Goal: Navigation & Orientation: Find specific page/section

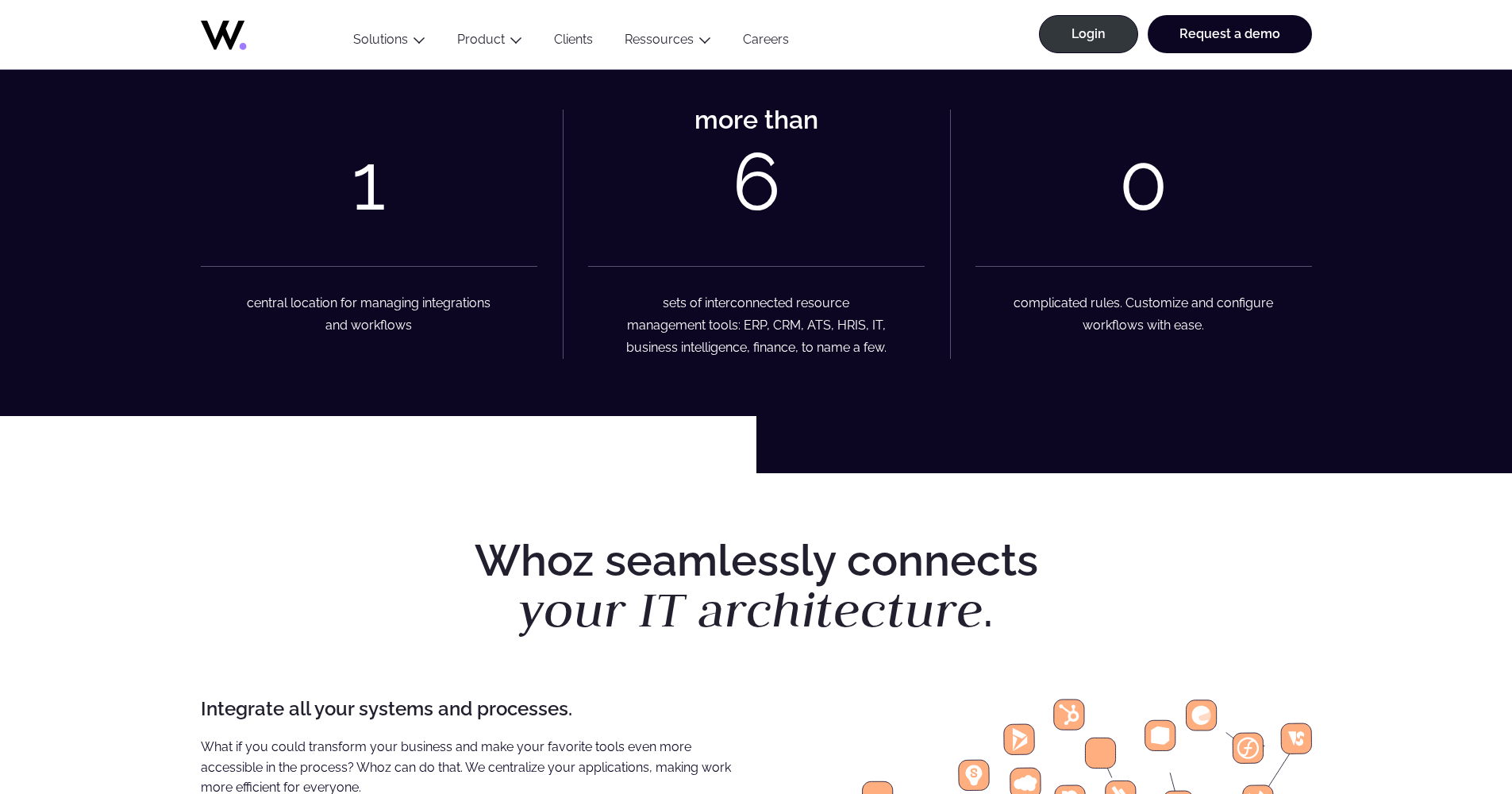
scroll to position [971, 0]
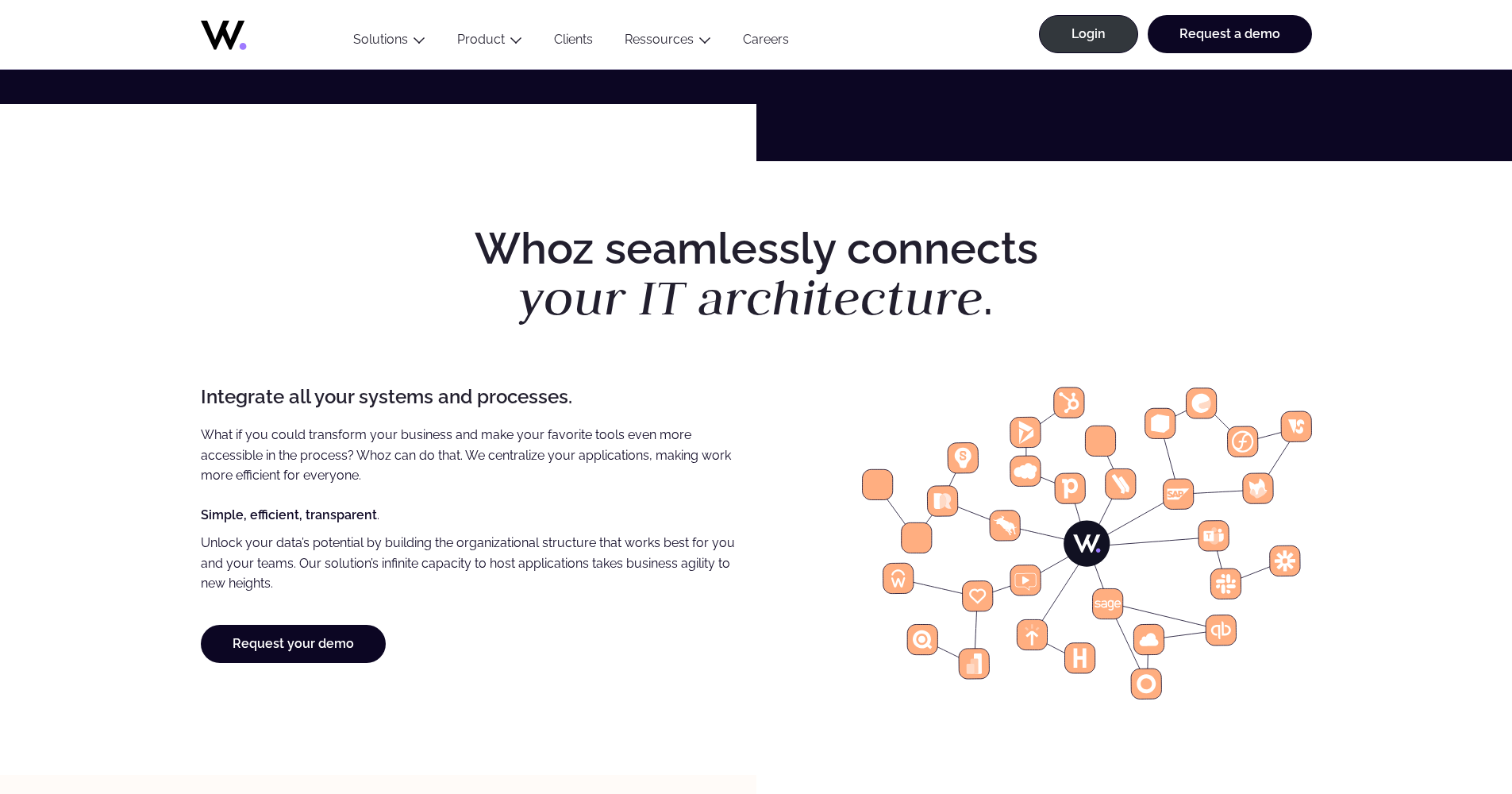
click at [1079, 668] on icon at bounding box center [1079, 658] width 13 height 19
click at [1079, 674] on icon at bounding box center [1079, 658] width 30 height 30
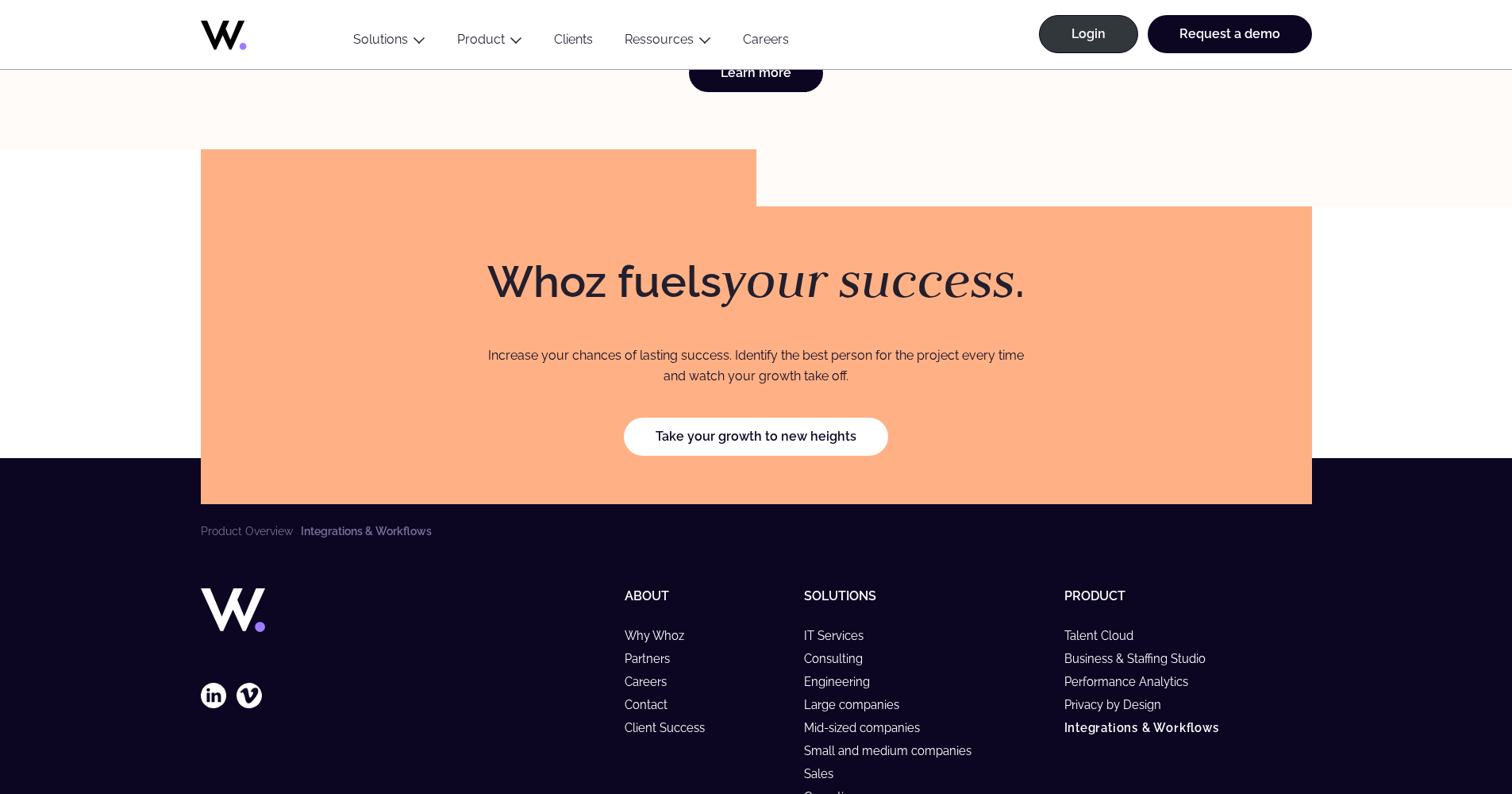
scroll to position [4405, 0]
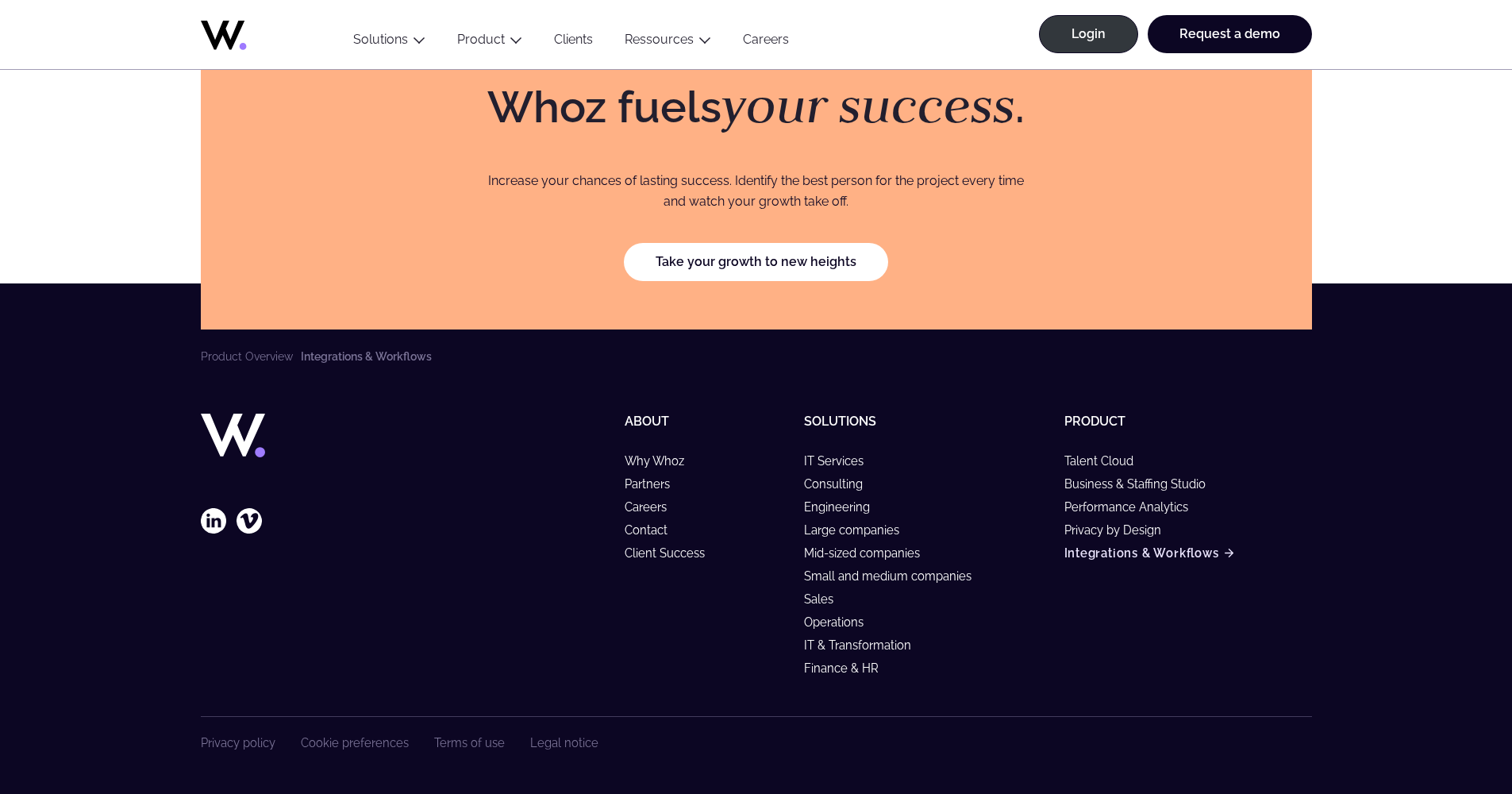
click at [1117, 554] on link "Integrations & Workflows" at bounding box center [1149, 553] width 170 height 14
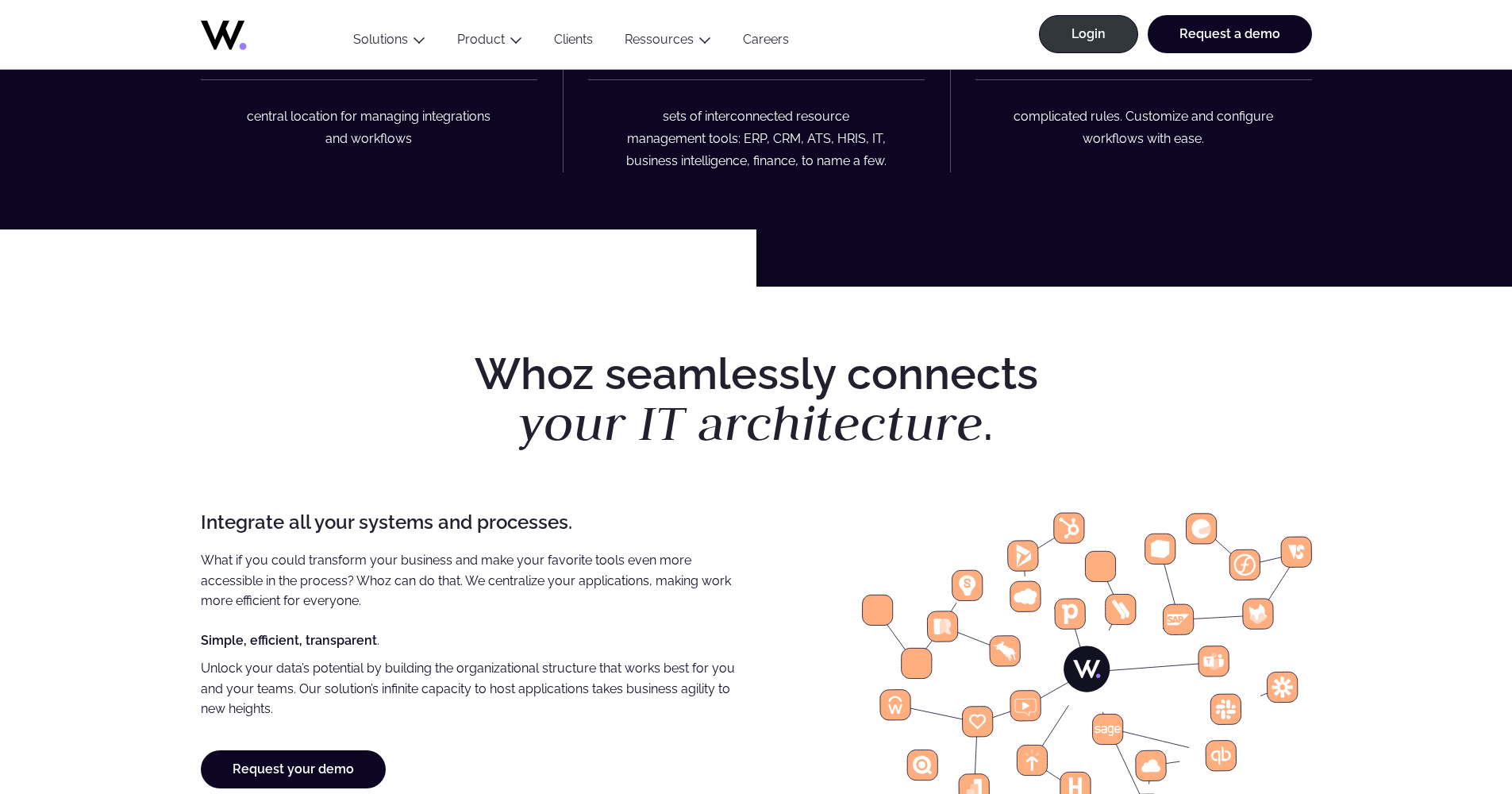
scroll to position [1000, 0]
